Goal: Task Accomplishment & Management: Manage account settings

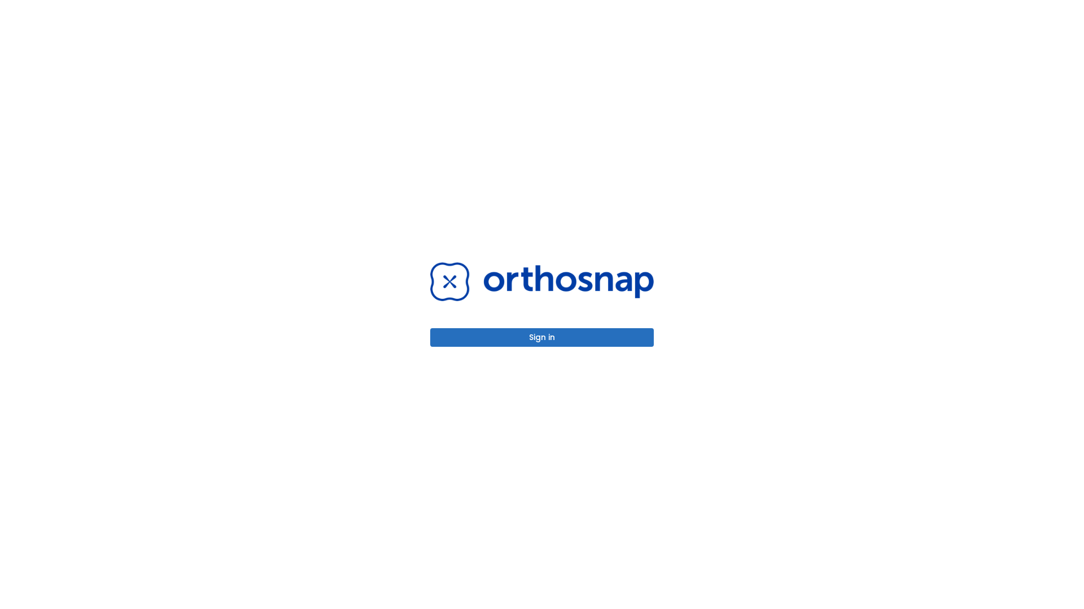
click at [542, 337] on button "Sign in" at bounding box center [541, 337] width 223 height 19
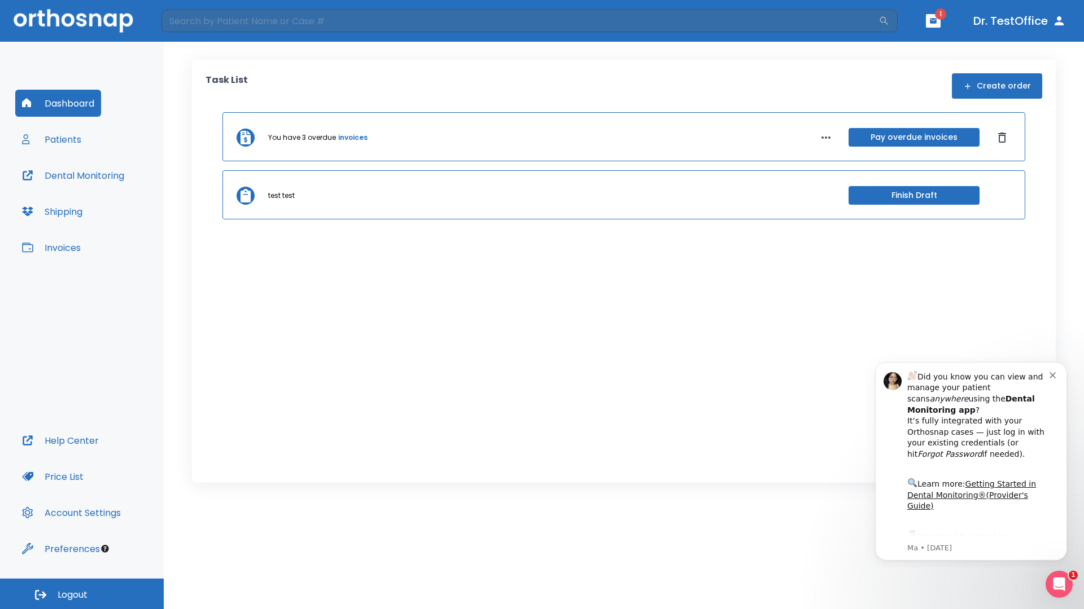
click at [82, 594] on span "Logout" at bounding box center [73, 595] width 30 height 12
